Goal: Information Seeking & Learning: Learn about a topic

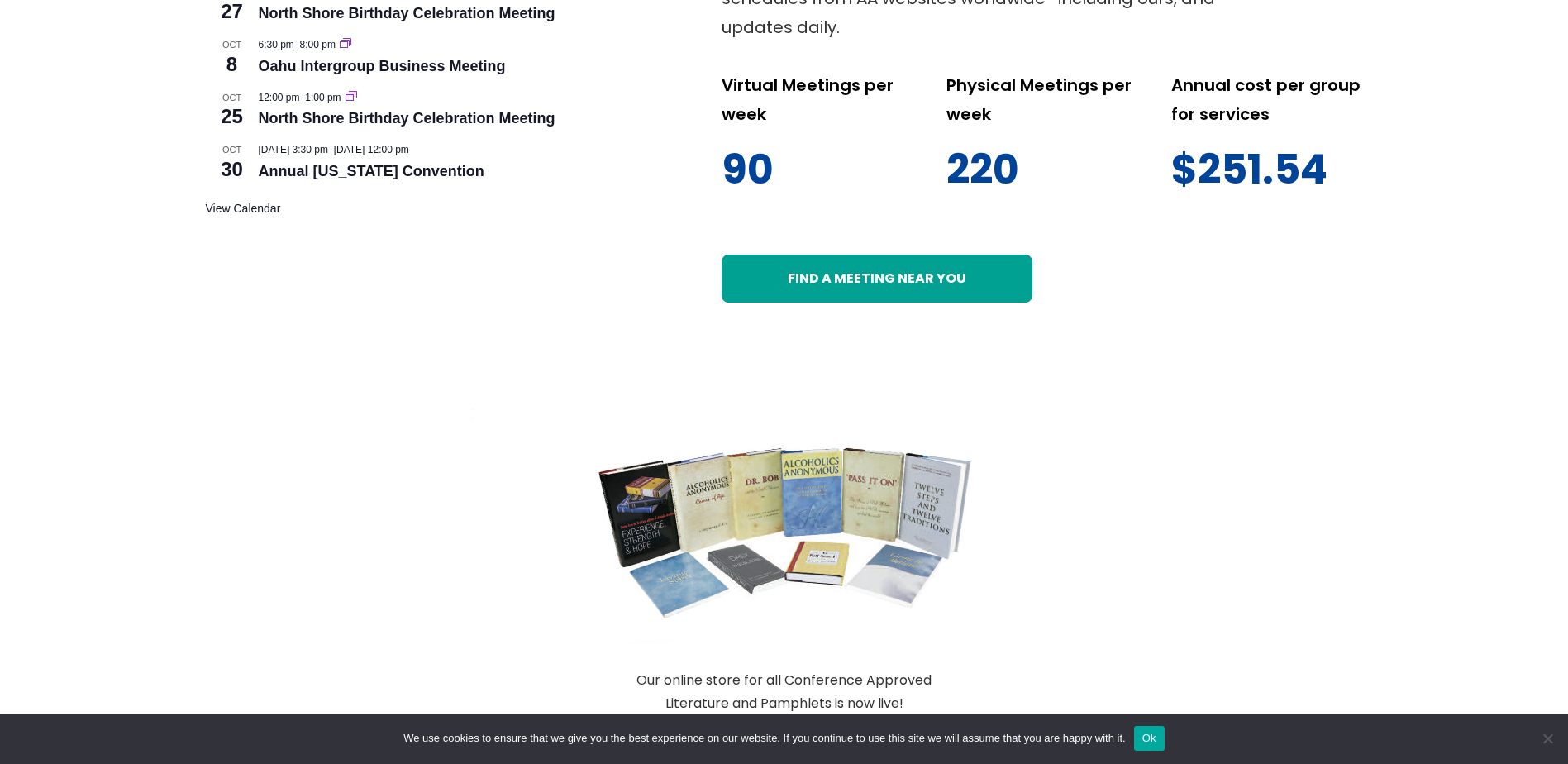
scroll to position [772, 0]
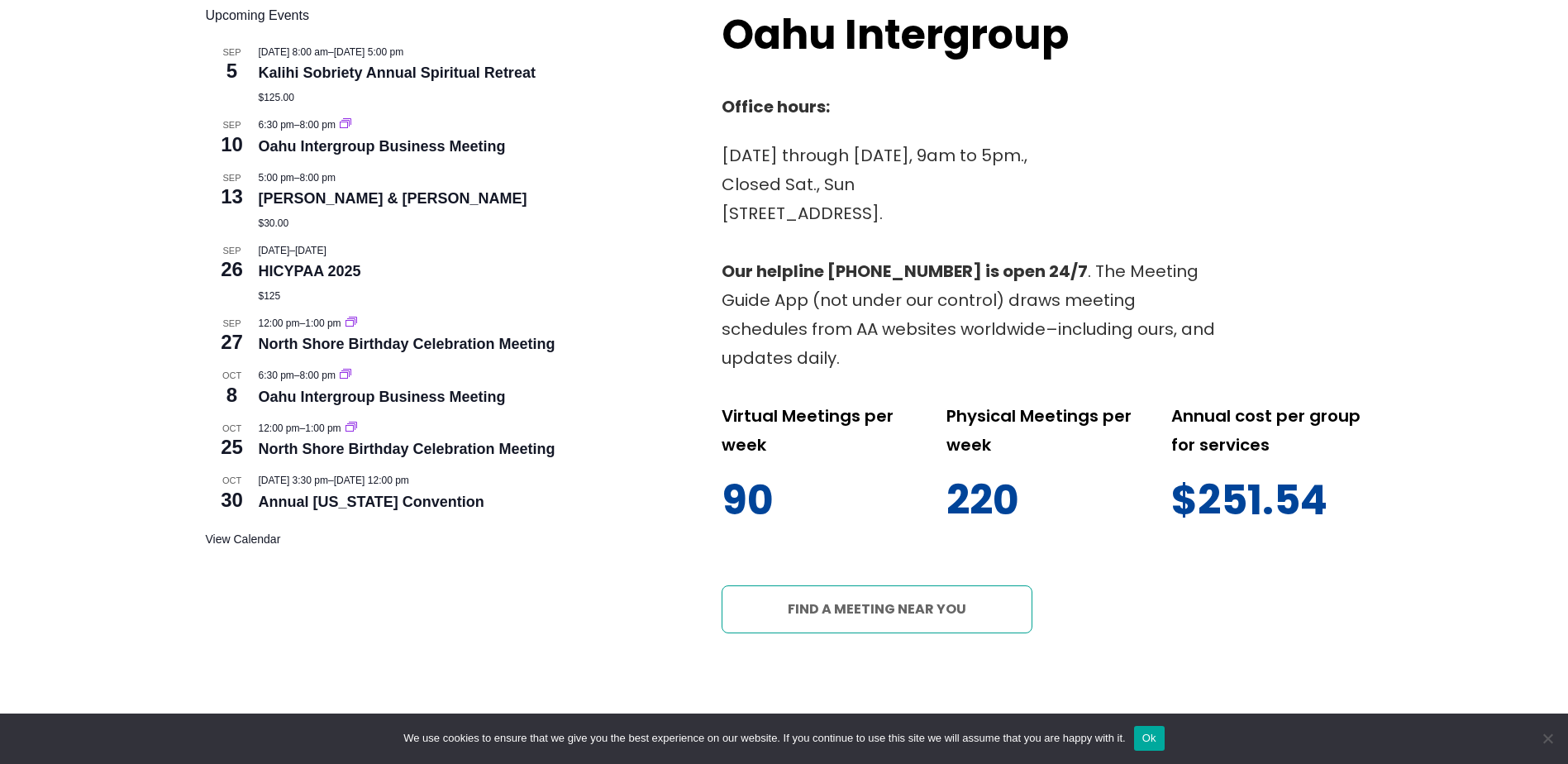
click at [878, 586] on link "Find a meeting near you" at bounding box center [877, 610] width 311 height 48
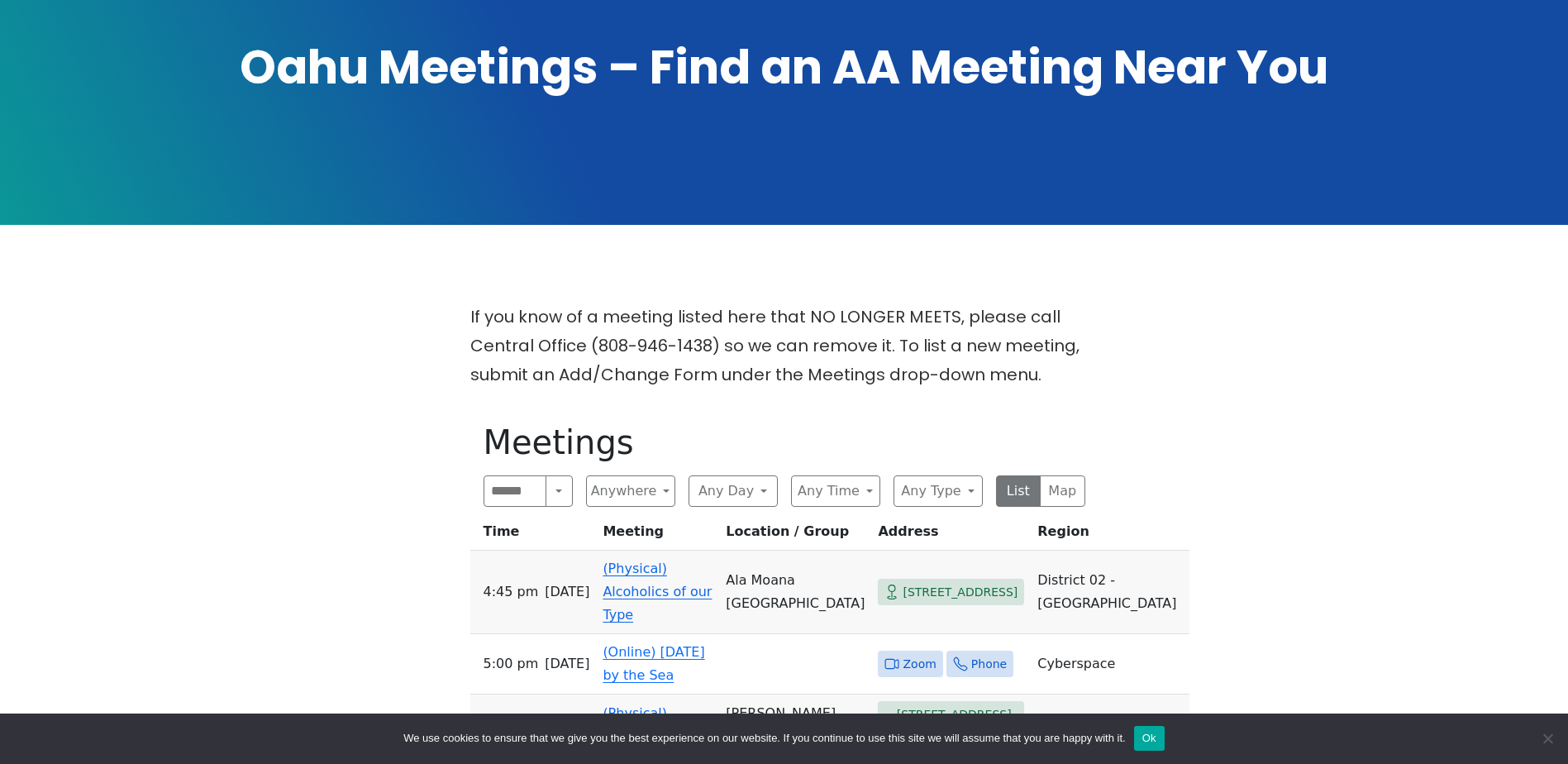
scroll to position [331, 0]
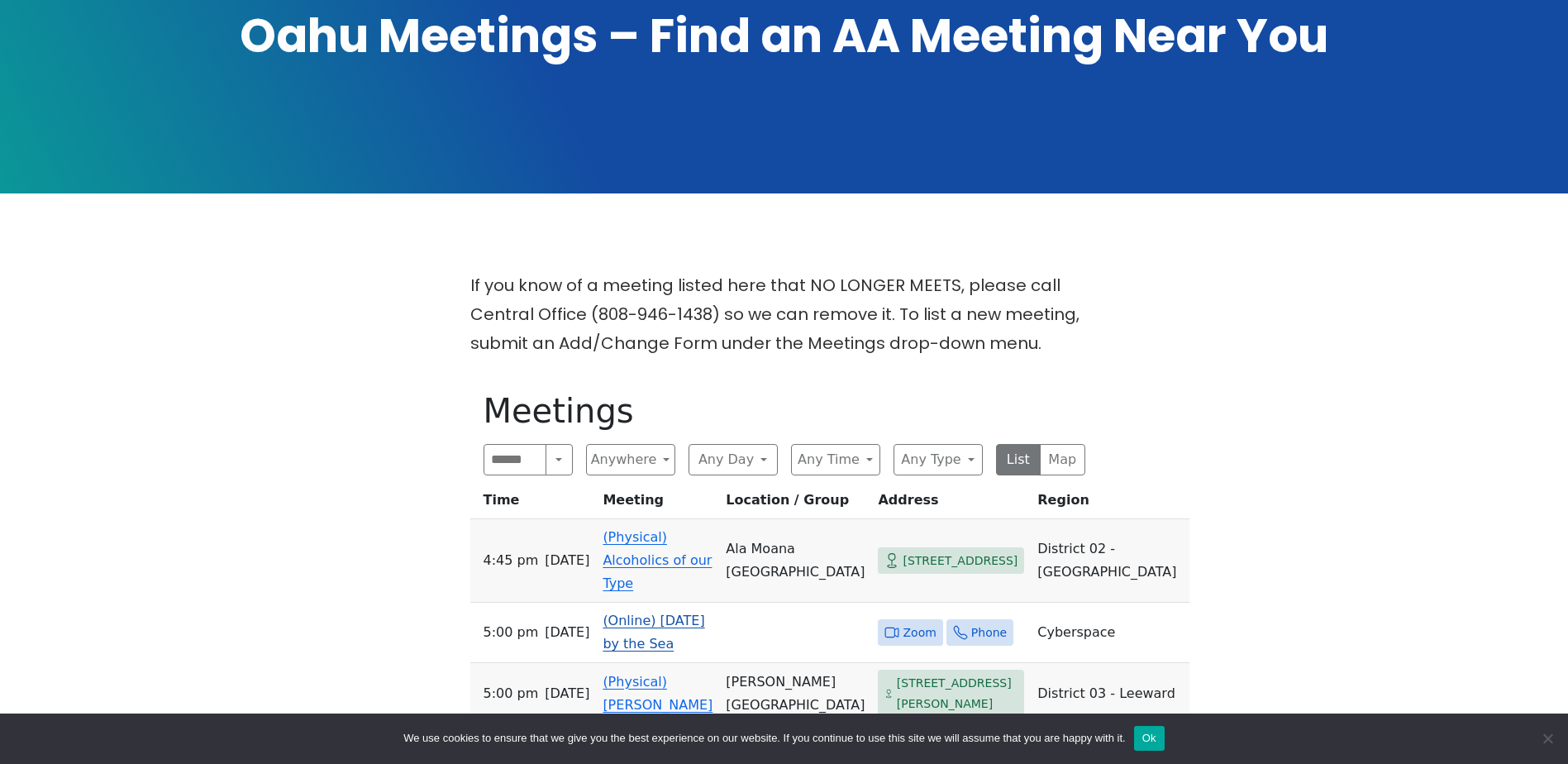
click at [667, 613] on link "(Online) [DATE] by the Sea" at bounding box center [654, 632] width 102 height 39
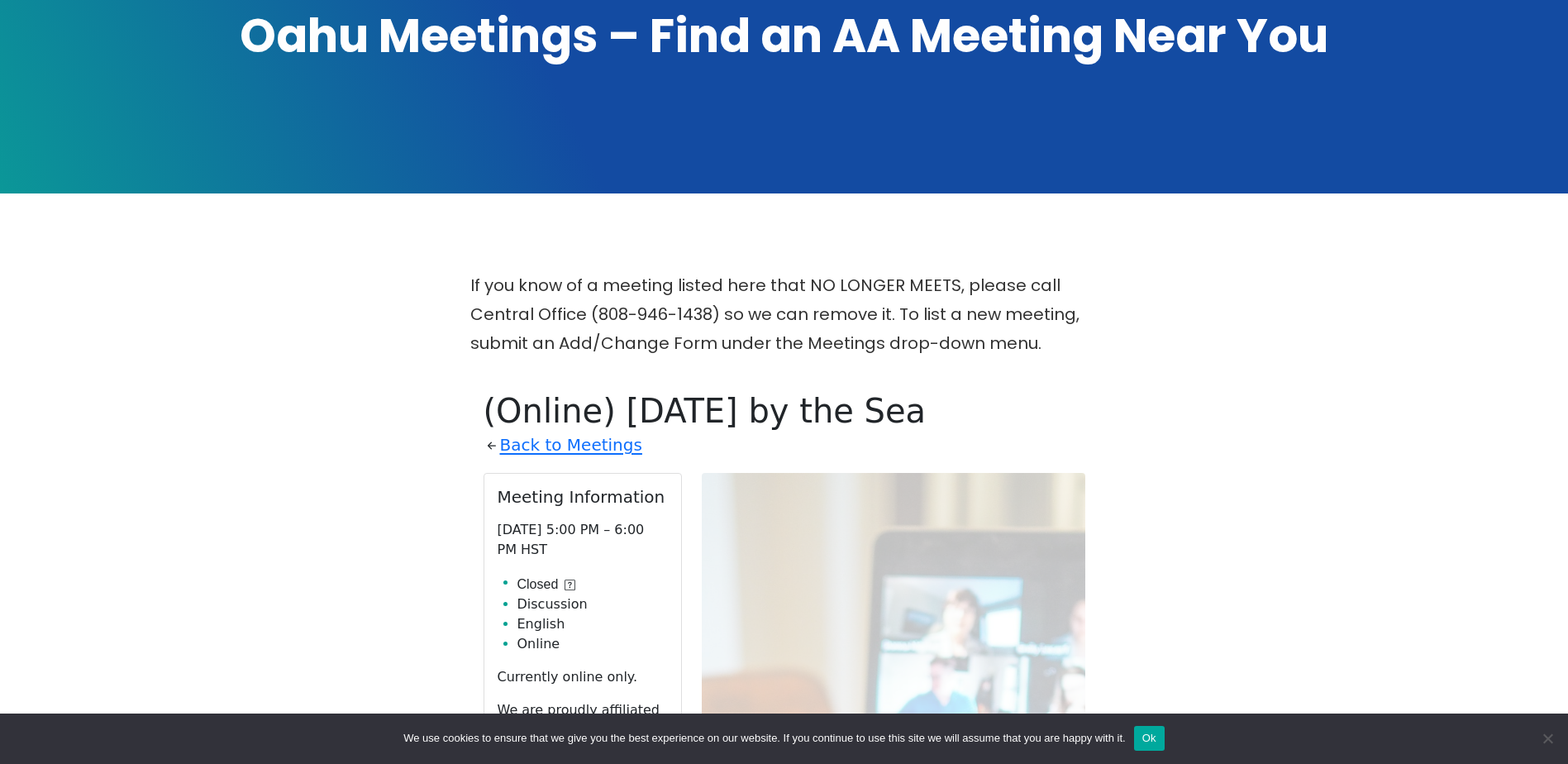
scroll to position [672, 0]
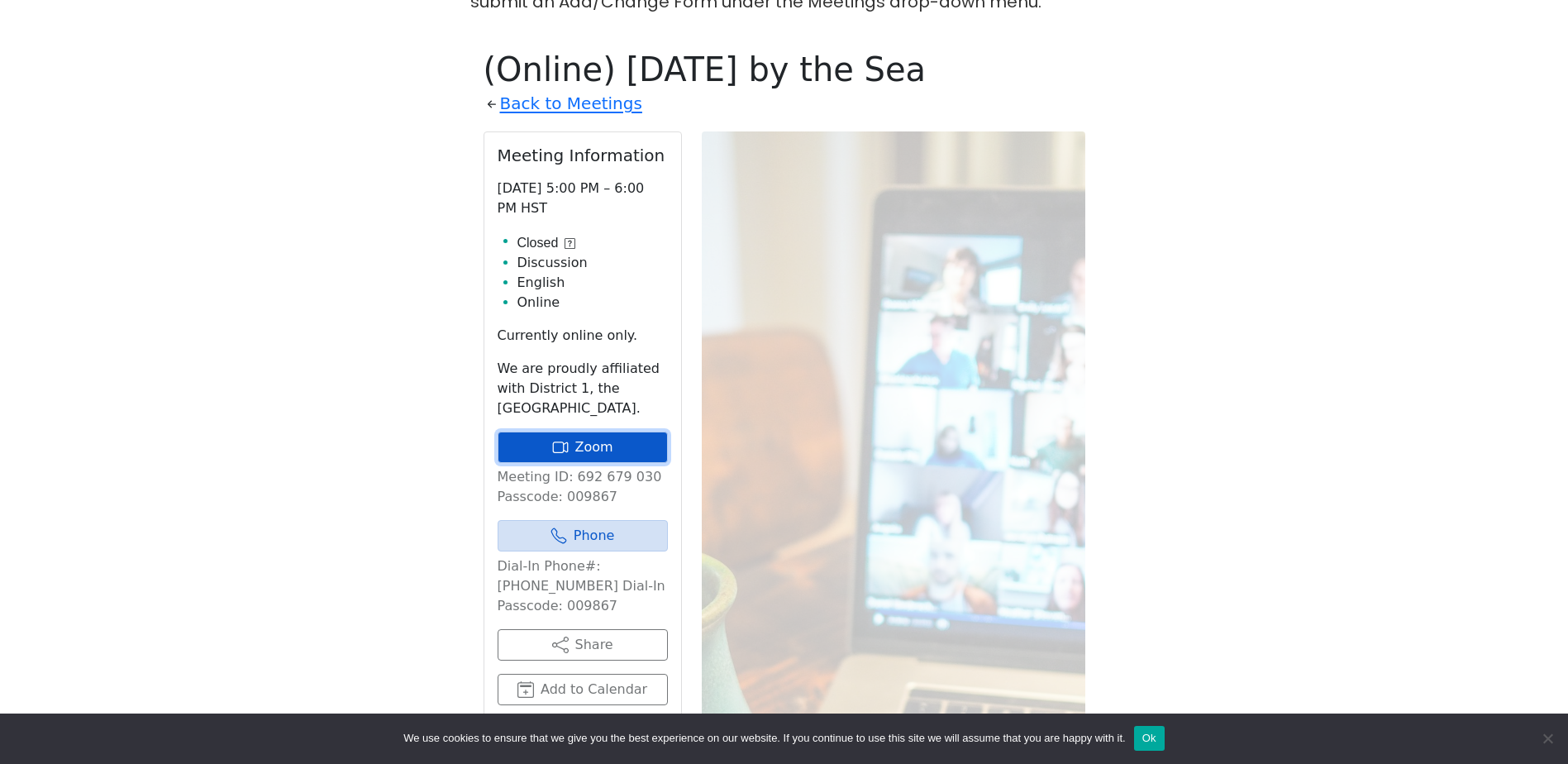
click at [592, 432] on link "Zoom" at bounding box center [583, 448] width 170 height 32
click at [609, 432] on link "Zoom" at bounding box center [583, 448] width 170 height 32
click at [624, 432] on link "Zoom" at bounding box center [583, 448] width 170 height 32
